Goal: Entertainment & Leisure: Browse casually

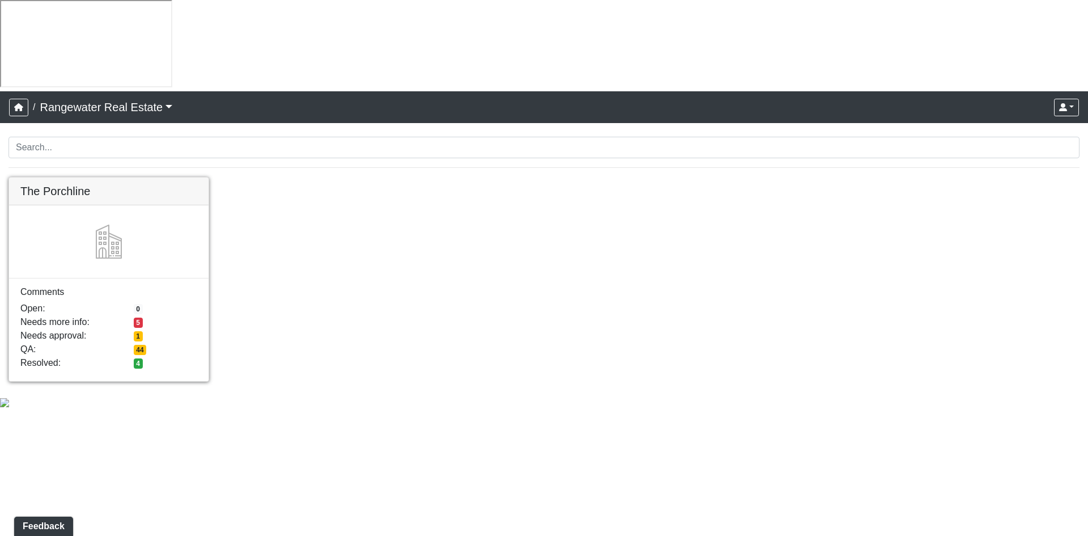
click at [155, 177] on link at bounding box center [109, 177] width 200 height 0
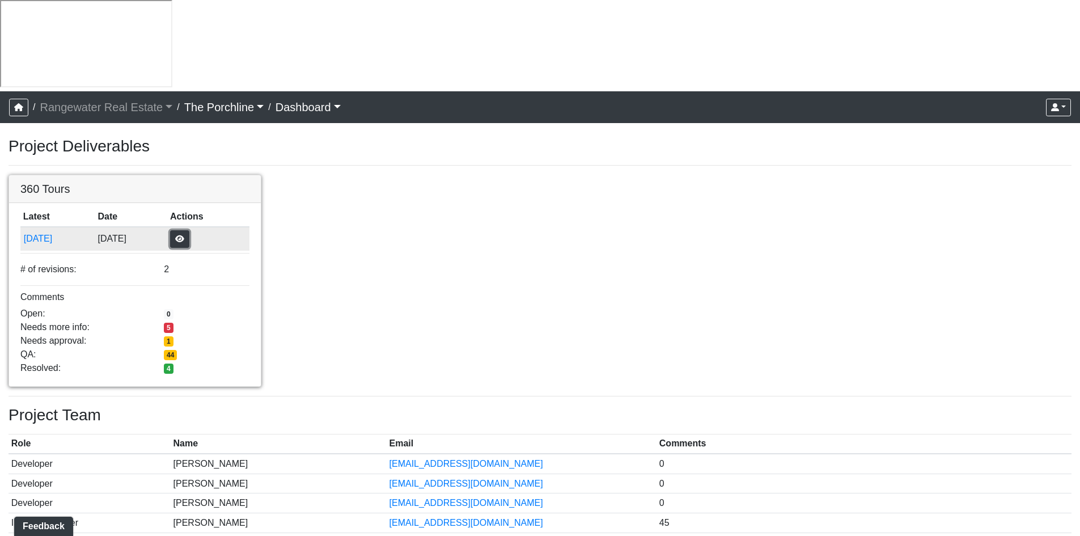
click at [189, 230] on button "button" at bounding box center [179, 239] width 19 height 18
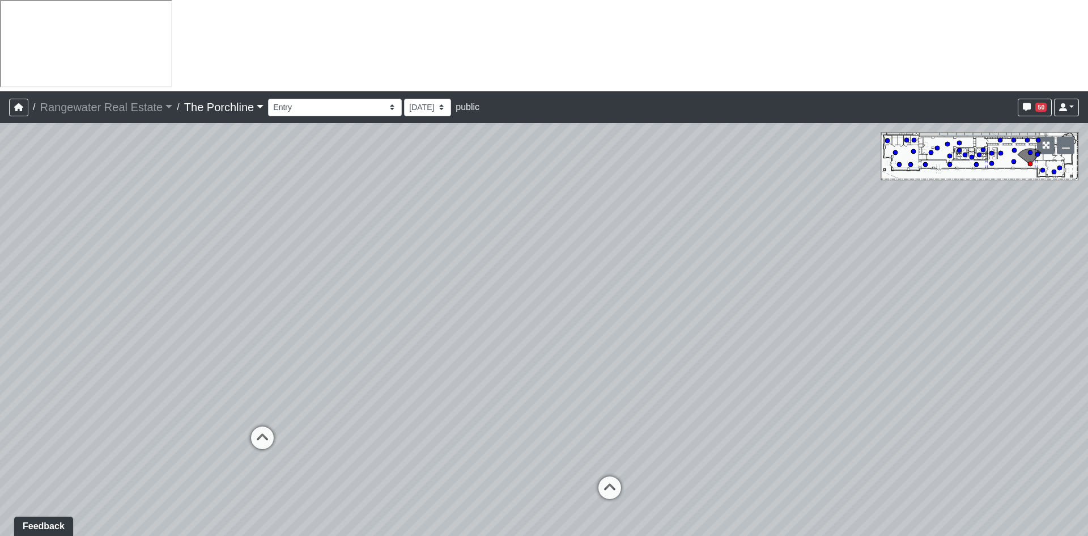
drag, startPoint x: 894, startPoint y: 346, endPoint x: 493, endPoint y: 302, distance: 403.3
click at [493, 302] on div "Loading... Seating Loading... Mailroom Entry Loading... Lounge Entry Loading...…" at bounding box center [544, 375] width 1088 height 504
drag, startPoint x: 796, startPoint y: 296, endPoint x: 217, endPoint y: 278, distance: 579.7
click at [217, 278] on div "Loading... Seating Loading... Mailroom Entry Loading... Lounge Entry Loading...…" at bounding box center [544, 375] width 1088 height 504
drag, startPoint x: 792, startPoint y: 220, endPoint x: 386, endPoint y: 249, distance: 407.0
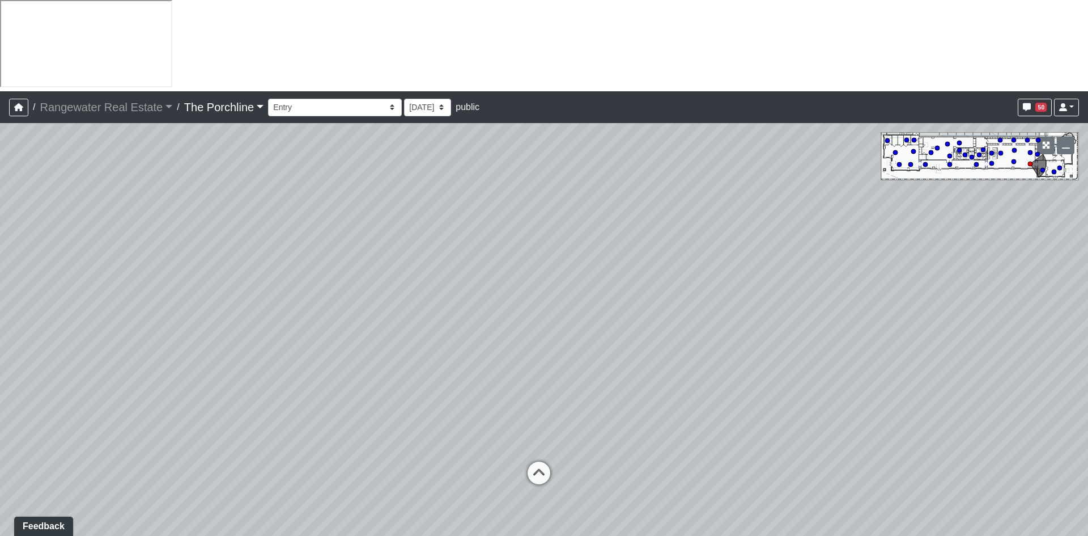
click at [386, 249] on div "Loading... Seating Loading... Mailroom Entry Loading... Lounge Entry Loading...…" at bounding box center [544, 375] width 1088 height 504
drag, startPoint x: 757, startPoint y: 232, endPoint x: 161, endPoint y: 208, distance: 596.9
click at [161, 208] on div "Loading... Seating Loading... Mailroom Entry Loading... Lounge Entry Loading...…" at bounding box center [544, 375] width 1088 height 504
drag, startPoint x: 754, startPoint y: 260, endPoint x: 158, endPoint y: 241, distance: 596.7
click at [158, 241] on div "Loading... Seating Loading... Mailroom Entry Loading... Lounge Entry Loading...…" at bounding box center [544, 375] width 1088 height 504
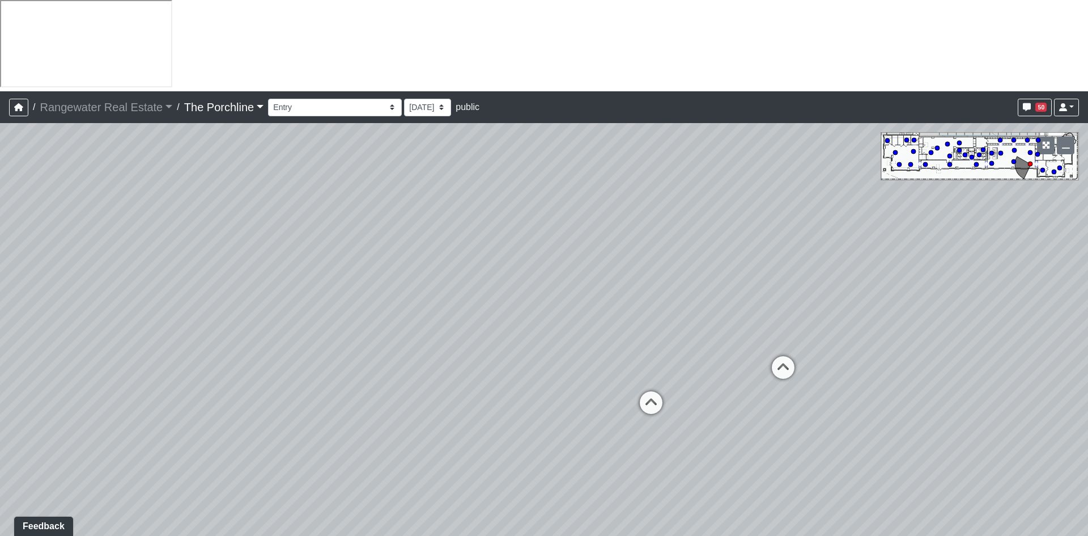
drag, startPoint x: 742, startPoint y: 254, endPoint x: 442, endPoint y: 264, distance: 299.5
click at [442, 264] on div "Loading... Seating Loading... Mailroom Entry Loading... Lounge Entry Loading...…" at bounding box center [544, 375] width 1088 height 504
